Goal: Transaction & Acquisition: Purchase product/service

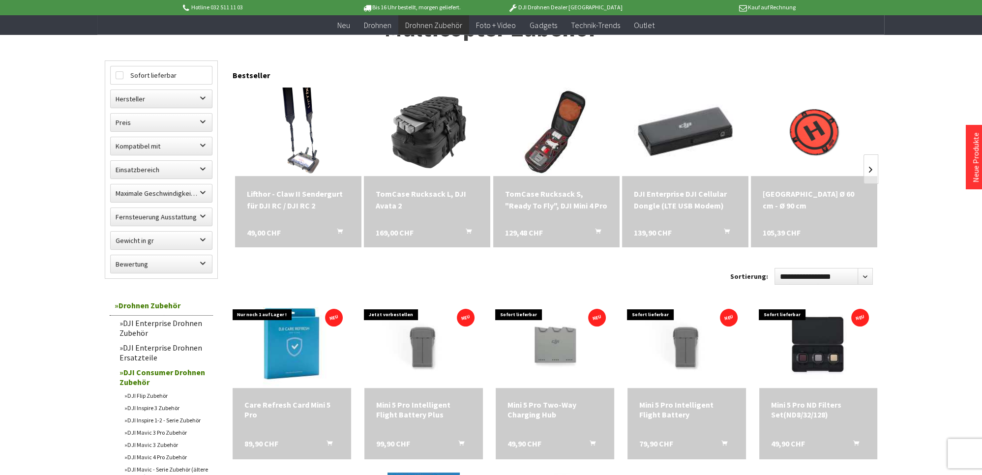
scroll to position [104, 0]
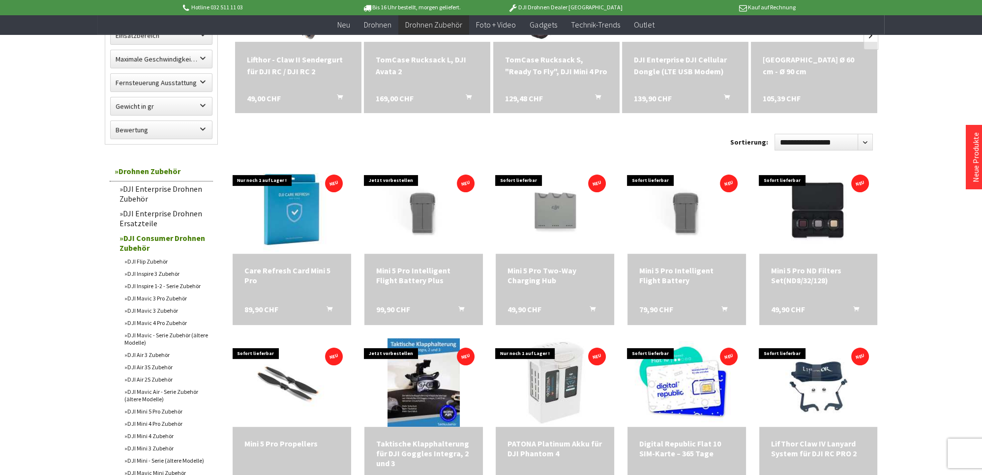
scroll to position [260, 0]
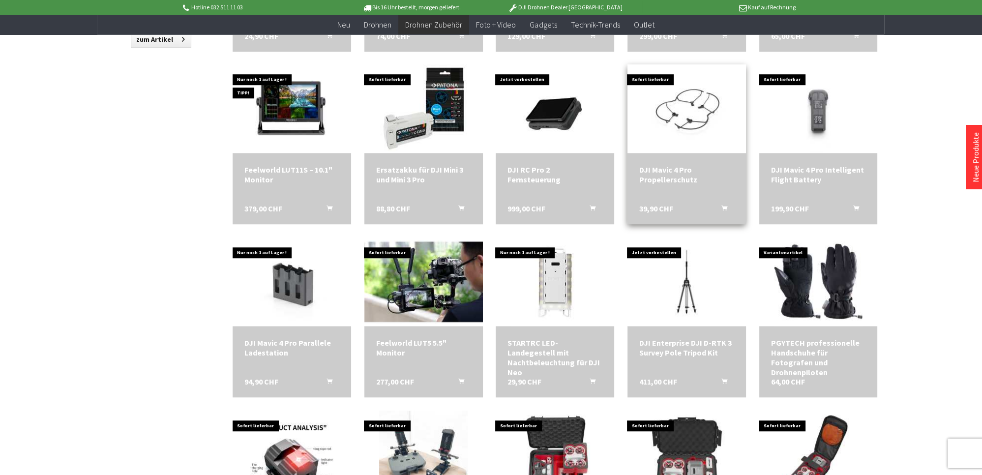
scroll to position [1039, 0]
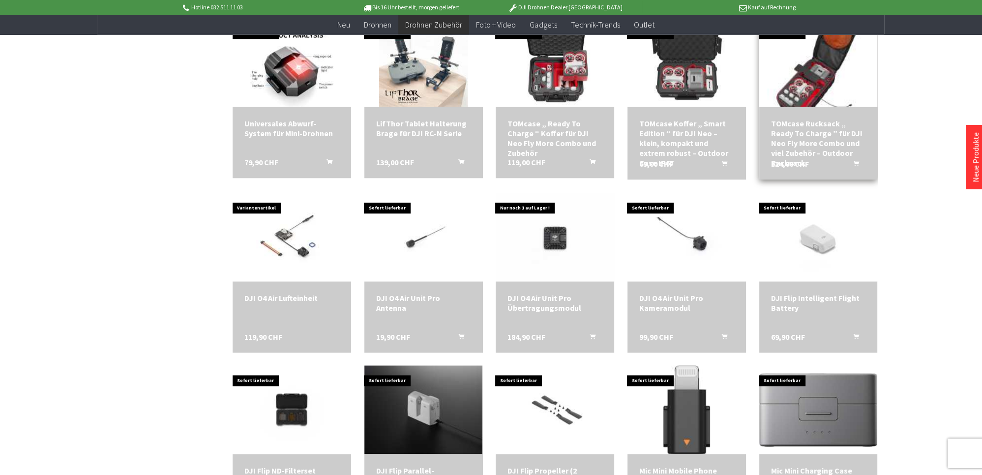
scroll to position [1402, 0]
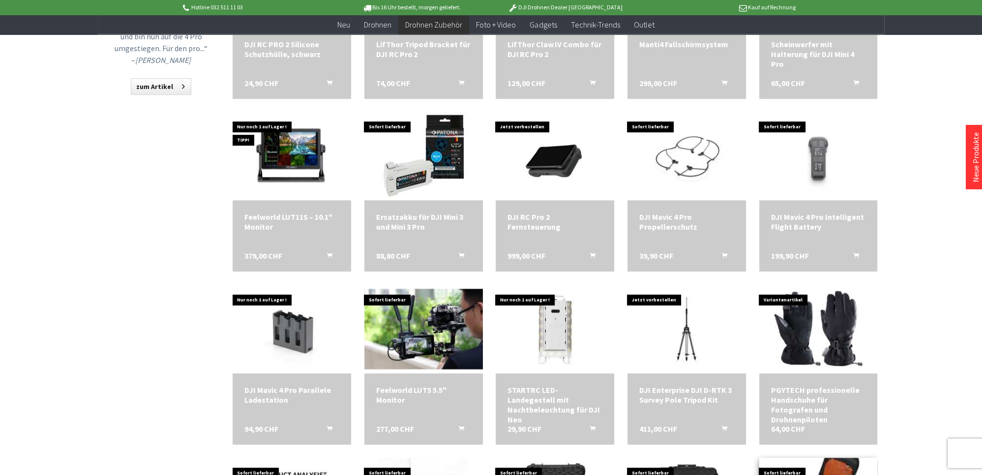
scroll to position [987, 0]
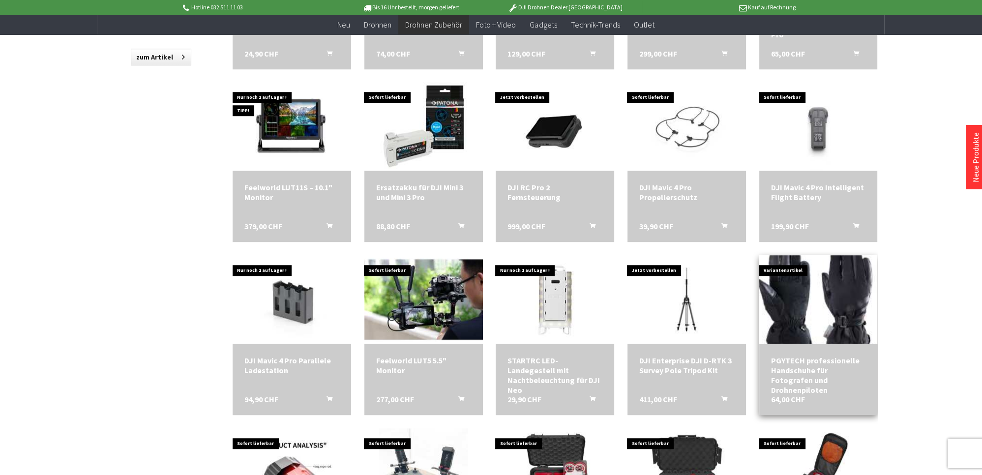
click at [809, 315] on img at bounding box center [818, 300] width 124 height 124
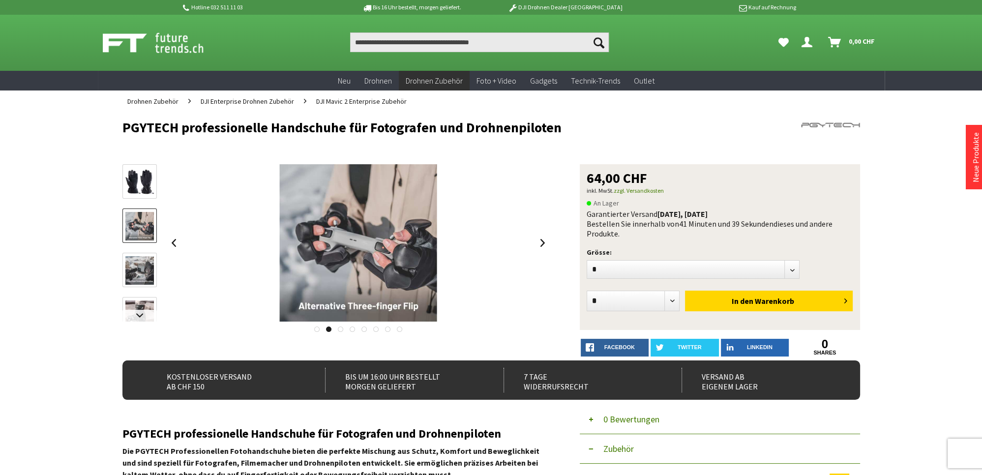
click at [138, 271] on img at bounding box center [139, 270] width 29 height 29
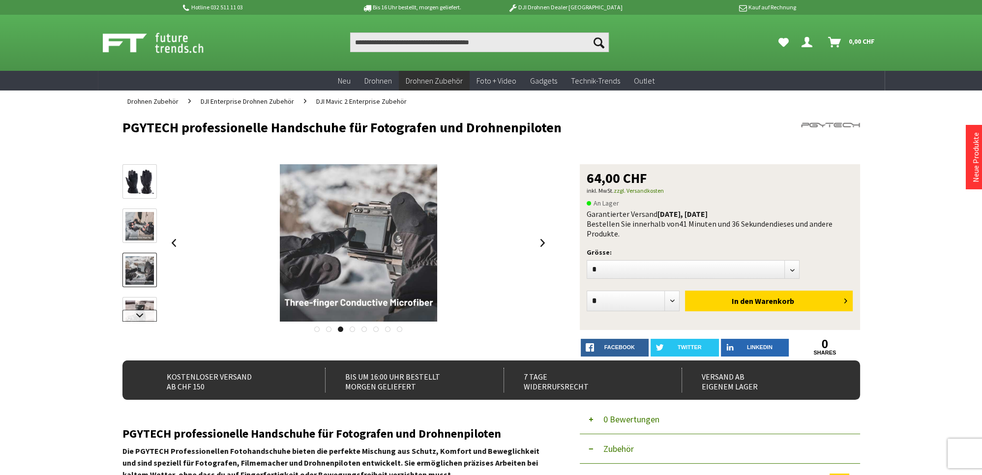
click at [137, 313] on link at bounding box center [139, 316] width 34 height 12
click at [587, 260] on select"] "* * **" at bounding box center [693, 269] width 213 height 19
select select"] "**"
click option "*" at bounding box center [0, 0] width 0 height 0
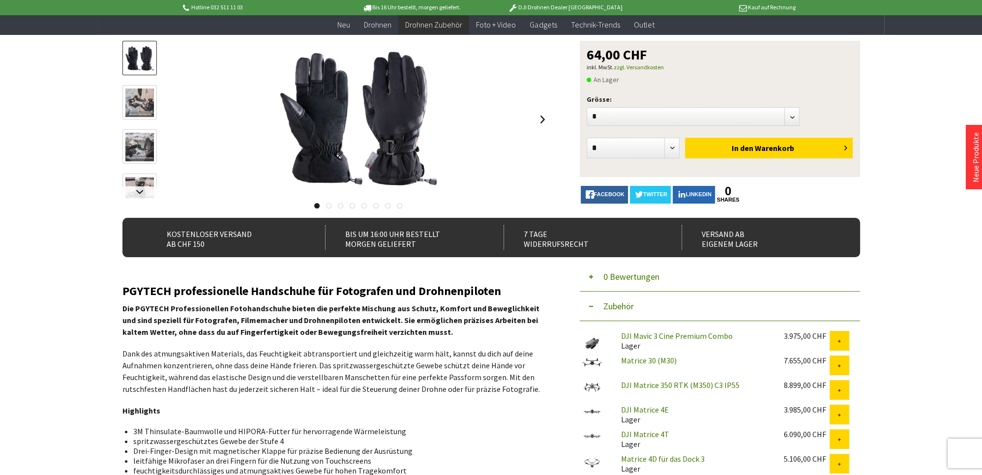
scroll to position [52, 0]
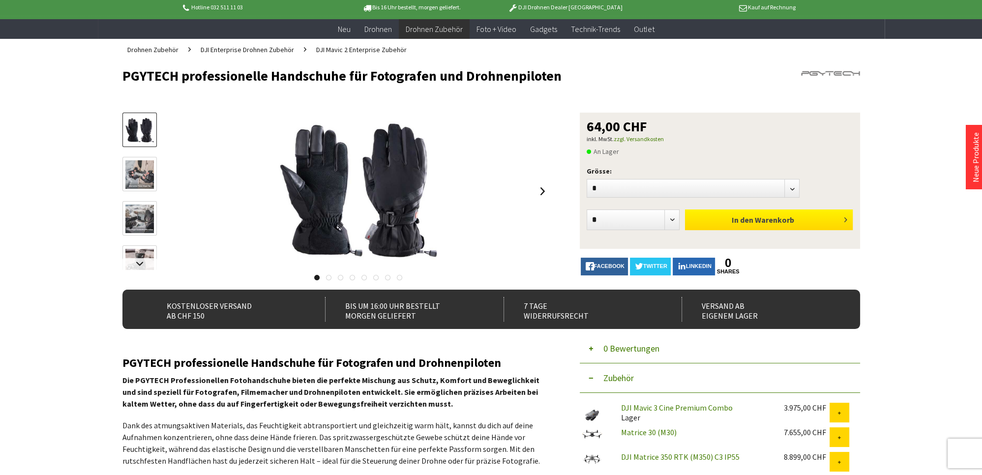
click at [794, 212] on button "In den Warenkorb" at bounding box center [769, 220] width 168 height 21
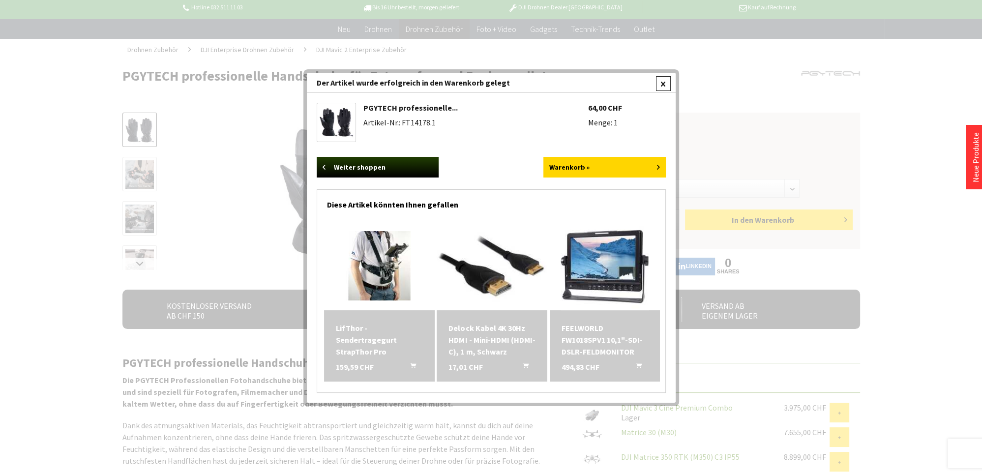
click at [664, 84] on div at bounding box center [663, 83] width 15 height 15
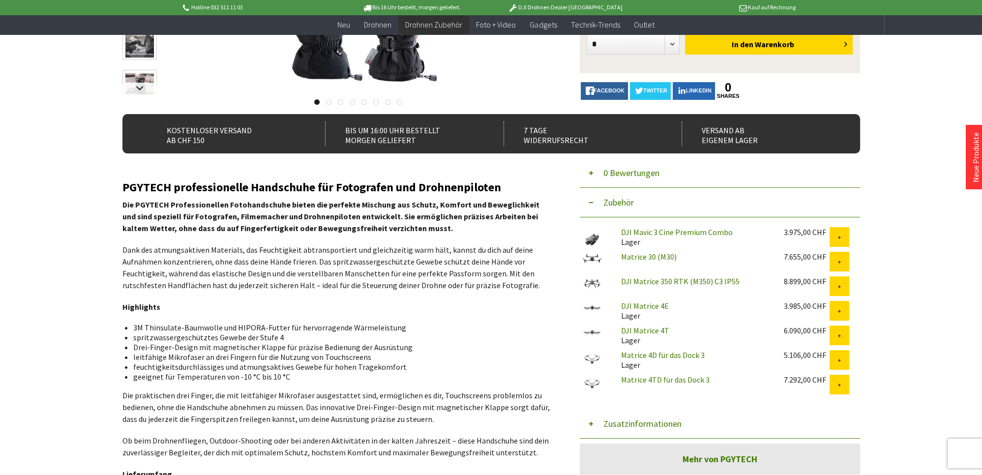
scroll to position [0, 0]
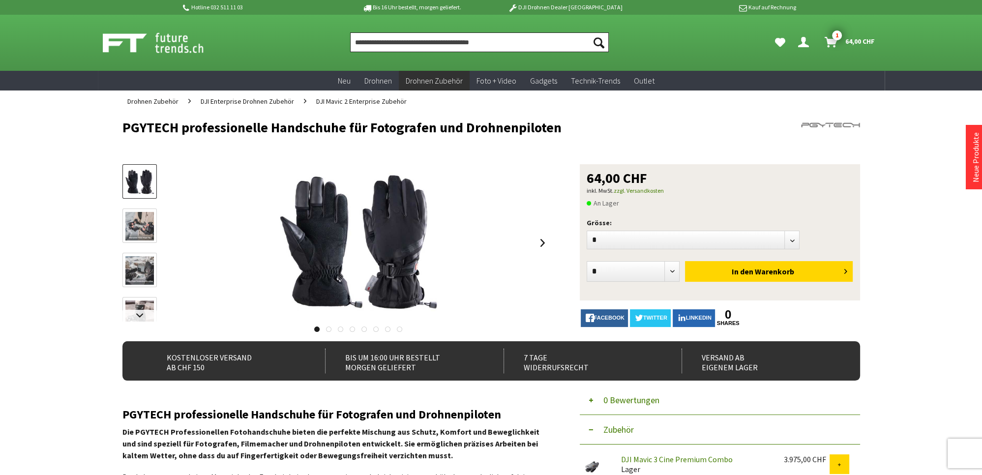
click at [439, 42] on input "Produkt, Marke, Kategorie, EAN, Artikelnummer…" at bounding box center [479, 42] width 259 height 20
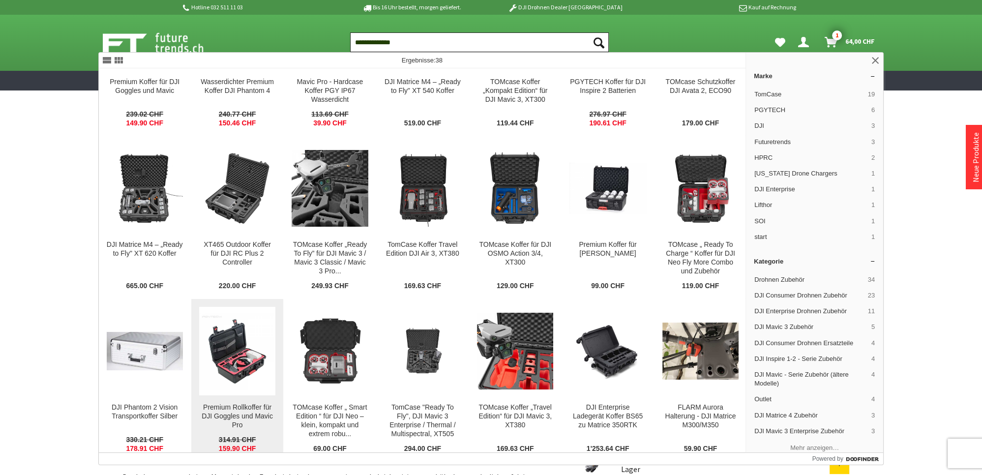
scroll to position [94, 0]
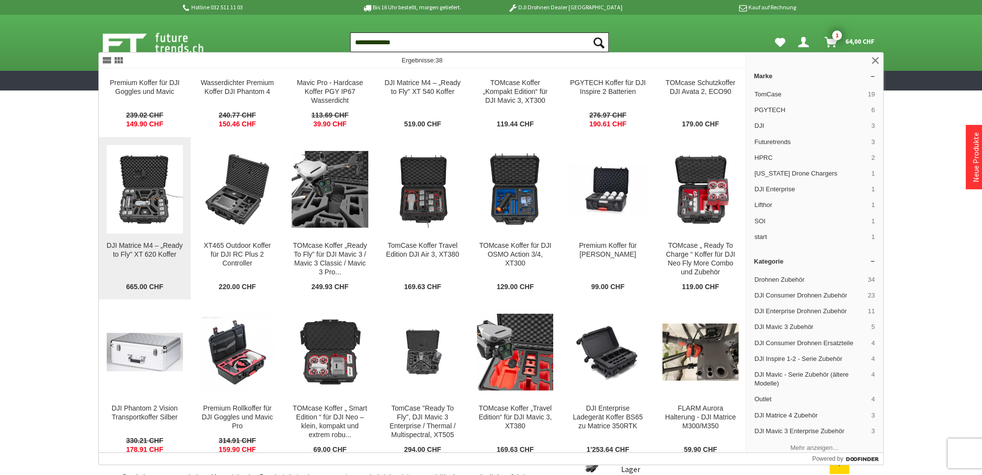
type input "**********"
click at [154, 210] on img at bounding box center [145, 189] width 76 height 76
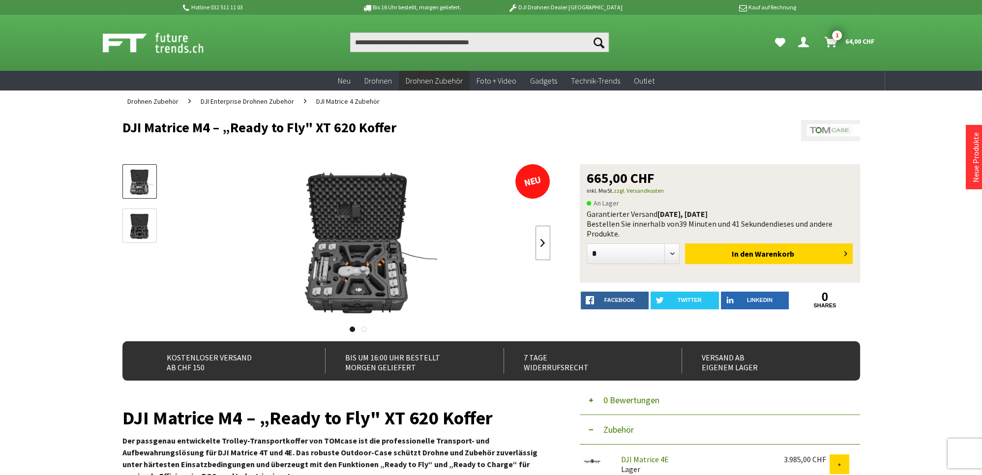
click at [544, 244] on link at bounding box center [543, 243] width 15 height 34
click at [176, 244] on link at bounding box center [174, 243] width 15 height 34
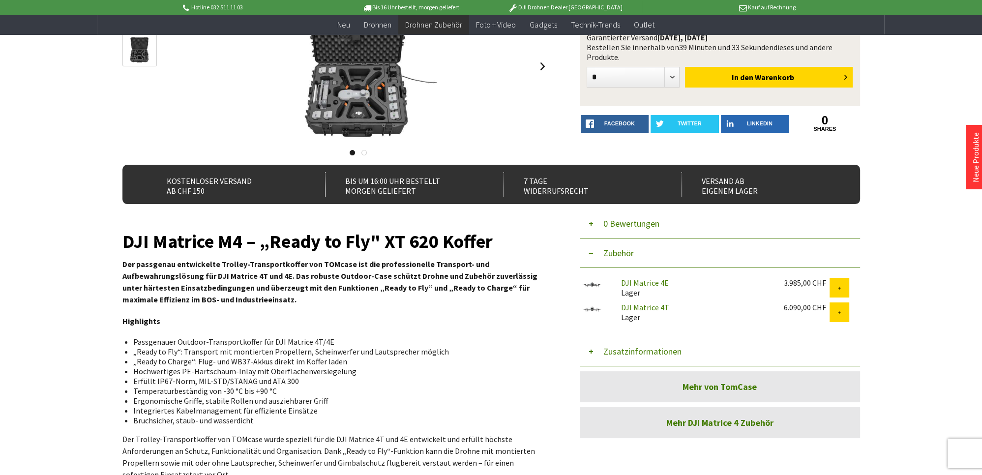
scroll to position [155, 0]
